Goal: Find specific fact: Find contact information

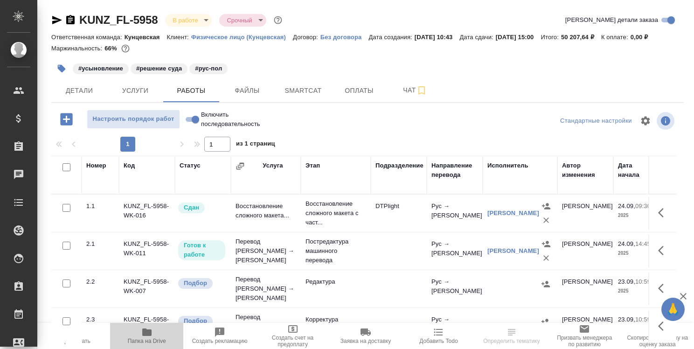
click at [148, 331] on icon "button" at bounding box center [146, 331] width 9 height 7
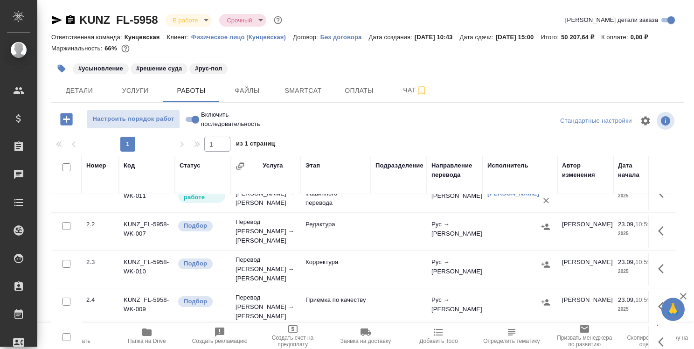
scroll to position [58, 0]
drag, startPoint x: 669, startPoint y: 278, endPoint x: 669, endPoint y: 366, distance: 88.2
click at [669, 348] on html "🙏 .cls-1 fill:#fff; AWATERA [PERSON_NAME] Спецификации Заказы 0 Чаты Todo Проек…" at bounding box center [347, 174] width 694 height 349
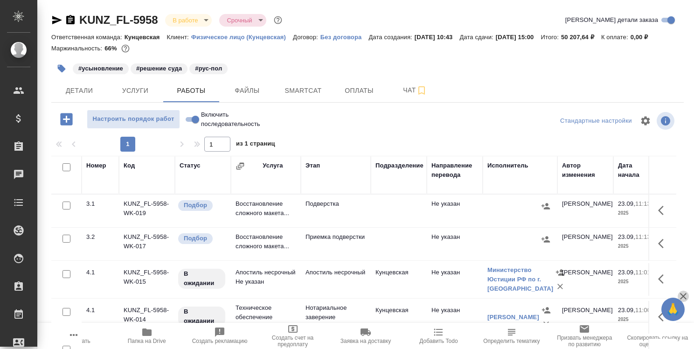
click at [686, 293] on icon "button" at bounding box center [683, 296] width 7 height 7
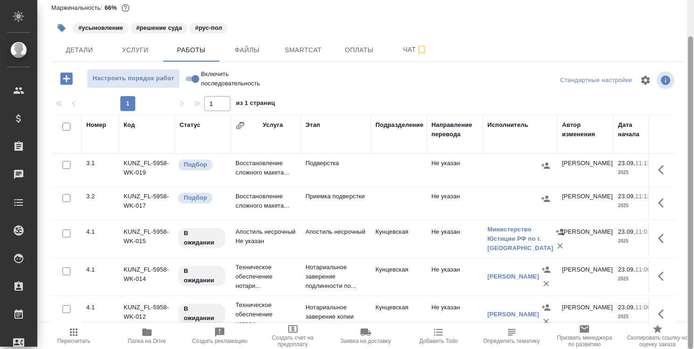
drag, startPoint x: 694, startPoint y: 253, endPoint x: 654, endPoint y: 300, distance: 61.3
click at [687, 308] on div at bounding box center [690, 174] width 7 height 349
drag, startPoint x: 692, startPoint y: 267, endPoint x: 655, endPoint y: 321, distance: 65.2
click at [664, 328] on div "KUNZ_FL-5958 В работе inProgress Срочный urgent Кратко детали заказа Ответствен…" at bounding box center [365, 174] width 657 height 349
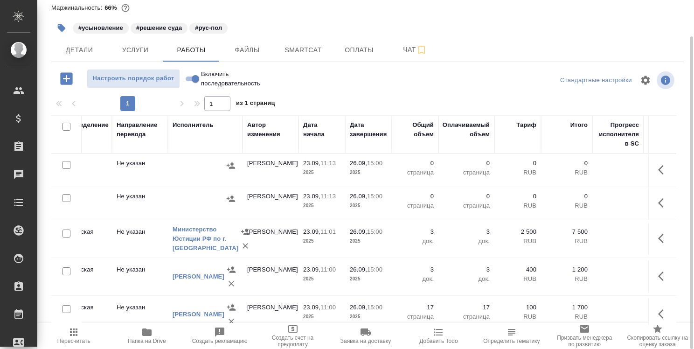
scroll to position [189, 315]
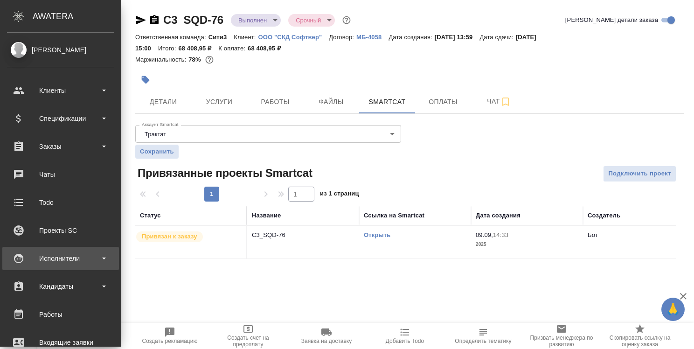
click at [58, 262] on div "Исполнители" at bounding box center [60, 258] width 107 height 14
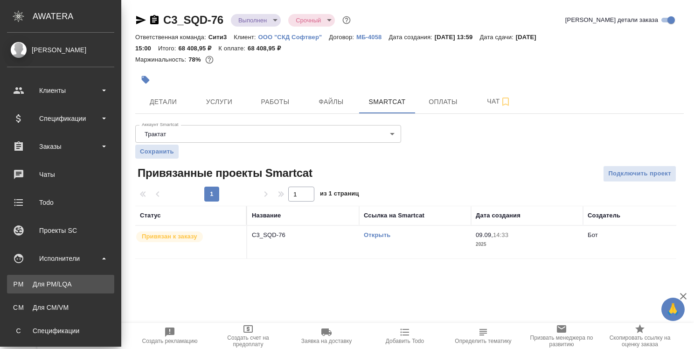
click at [62, 279] on div ".cls-1 fill:#fff; AWATERA [PERSON_NAME] Спецификации Заказы 0 Чаты Todo Проекты…" at bounding box center [347, 174] width 694 height 349
click at [43, 283] on div "Для PM/LQA" at bounding box center [61, 283] width 98 height 9
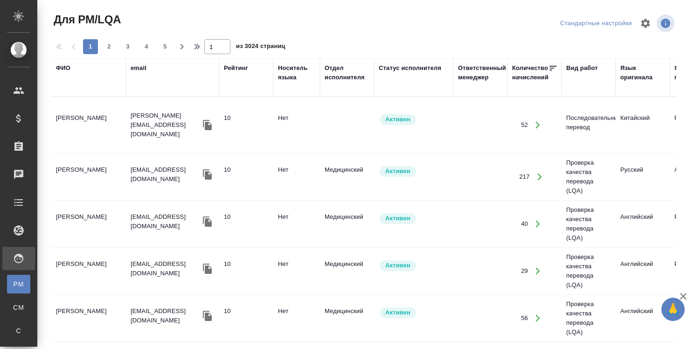
click at [65, 70] on div "ФИО" at bounding box center [63, 67] width 14 height 9
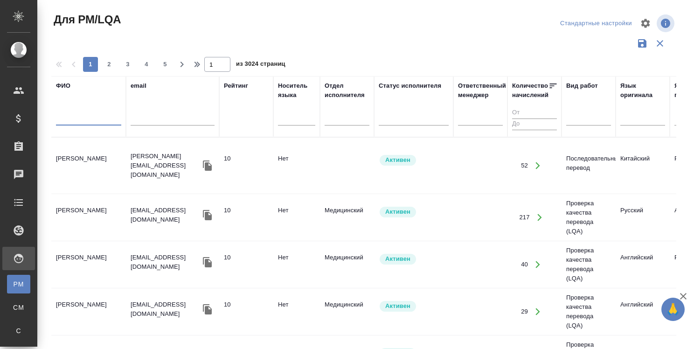
click at [71, 123] on input "text" at bounding box center [88, 120] width 65 height 12
type input "у"
type input "[PERSON_NAME]"
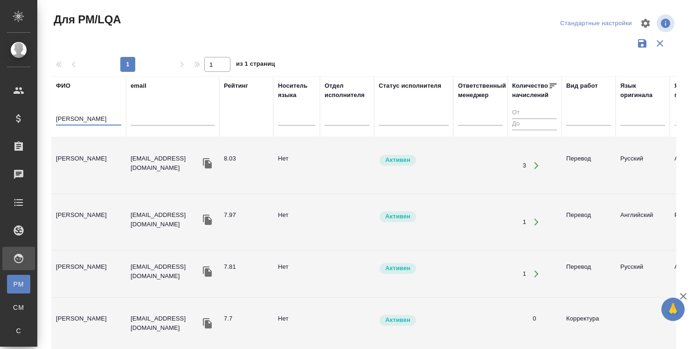
type input "[PERSON_NAME]"
click at [98, 153] on td "[PERSON_NAME]" at bounding box center [88, 165] width 75 height 33
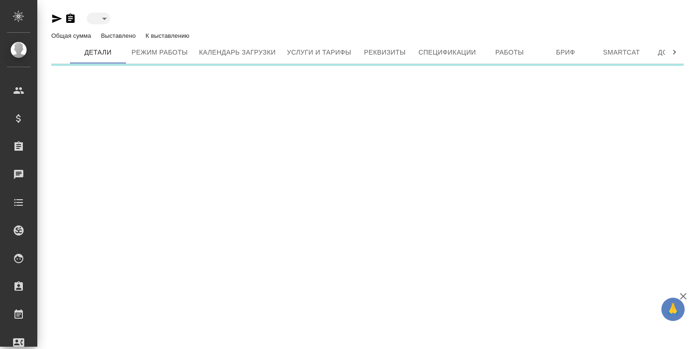
type input "active"
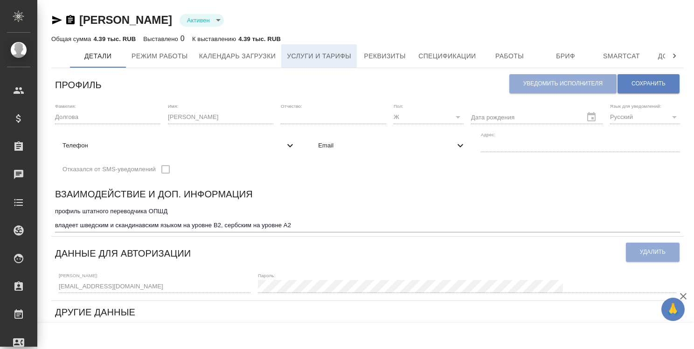
click at [333, 54] on span "Услуги и тарифы" at bounding box center [319, 56] width 64 height 12
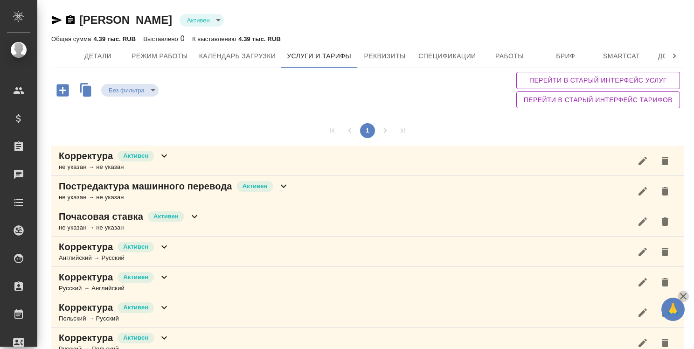
click at [681, 294] on icon "button" at bounding box center [683, 296] width 7 height 7
